Goal: Find specific page/section: Find specific page/section

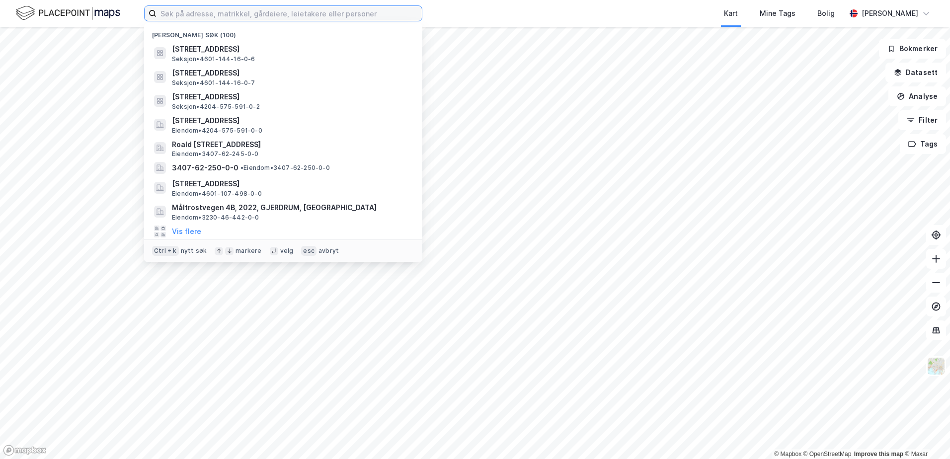
click at [223, 15] on input at bounding box center [288, 13] width 265 height 15
paste input "4601-140/159/0/3"
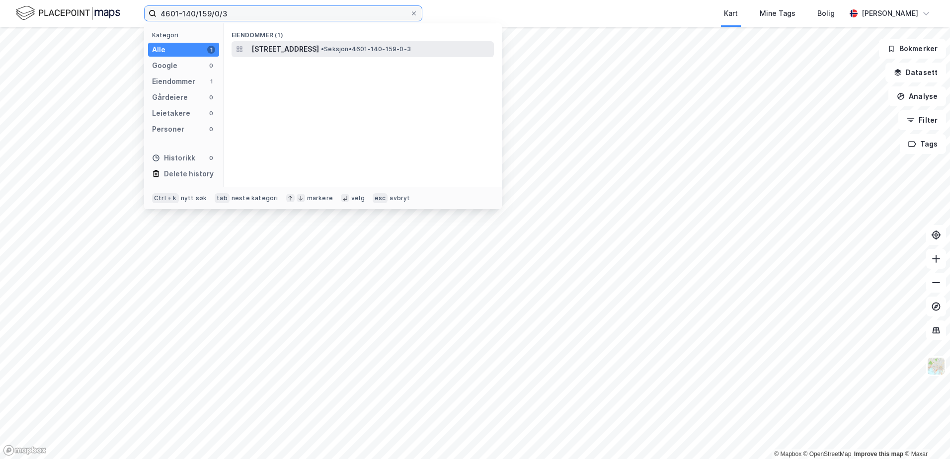
type input "4601-140/159/0/3"
click at [305, 48] on span "Leirvikåsen 37, 5179, GODVIK, BERGEN" at bounding box center [285, 49] width 68 height 12
